Goal: Entertainment & Leisure: Consume media (video, audio)

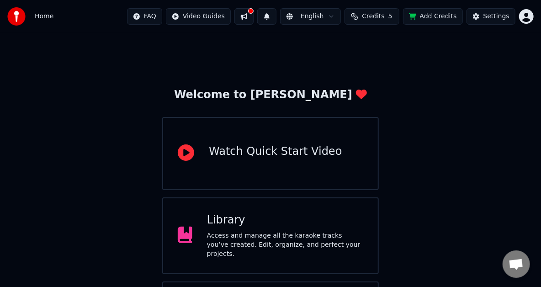
scroll to position [67, 0]
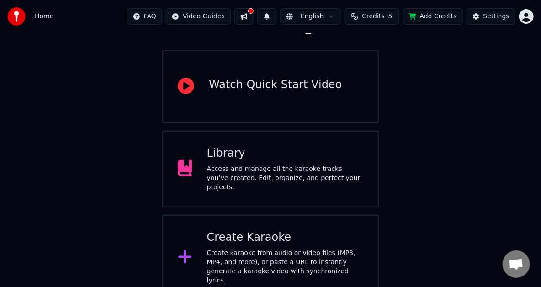
click at [303, 161] on div "Library" at bounding box center [285, 153] width 156 height 15
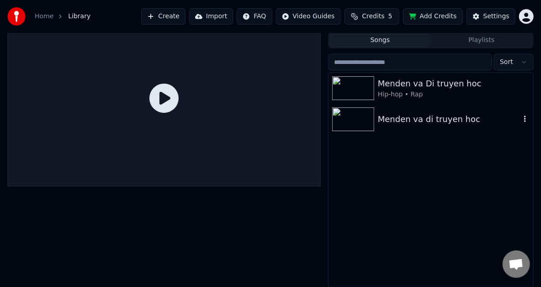
click at [351, 116] on img at bounding box center [353, 119] width 42 height 24
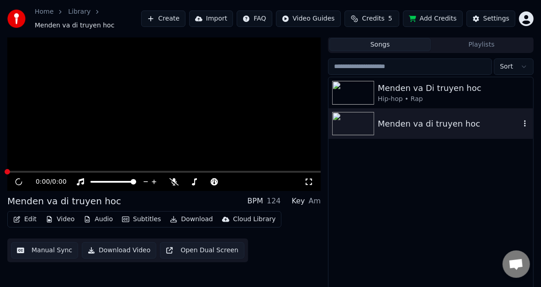
scroll to position [27, 0]
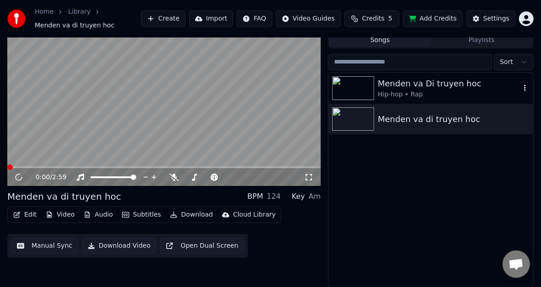
click at [351, 90] on img at bounding box center [353, 88] width 42 height 24
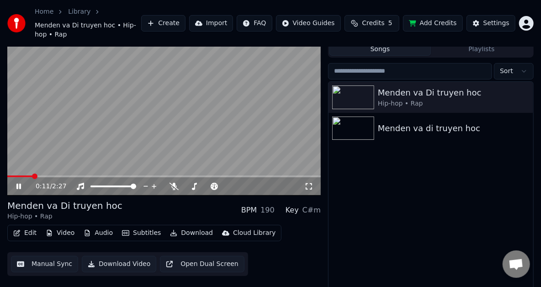
click at [308, 183] on icon at bounding box center [308, 186] width 9 height 7
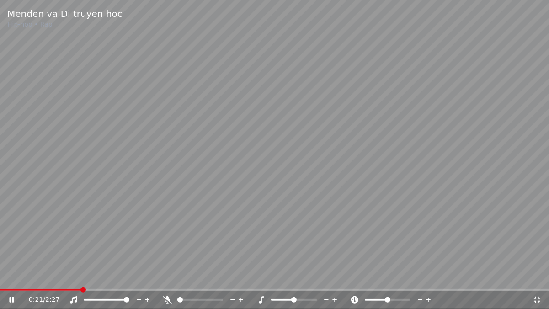
click at [540, 287] on div "0:21 / 2:27" at bounding box center [275, 299] width 542 height 9
click at [538, 287] on icon at bounding box center [537, 300] width 6 height 6
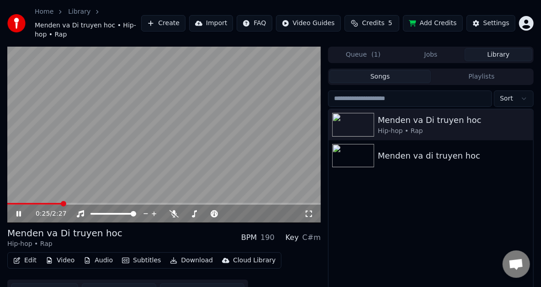
click at [19, 210] on icon at bounding box center [25, 213] width 21 height 7
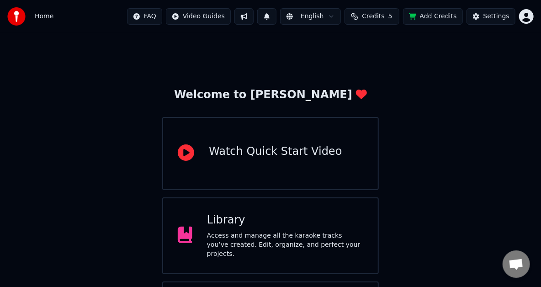
scroll to position [67, 0]
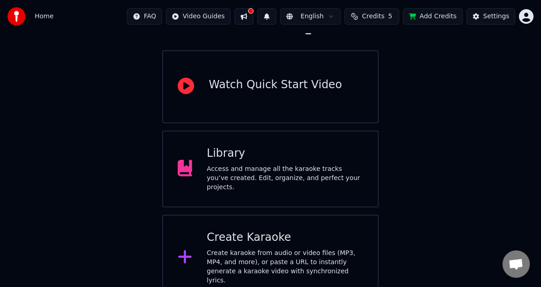
click at [280, 240] on div "Create Karaoke" at bounding box center [285, 237] width 156 height 15
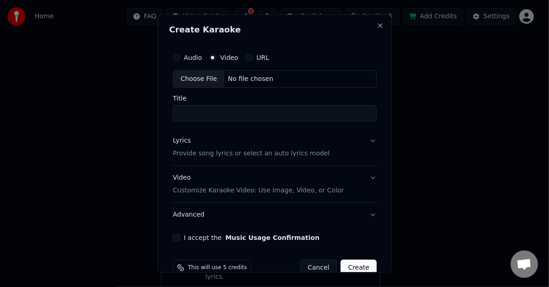
click at [322, 265] on button "Cancel" at bounding box center [318, 268] width 37 height 16
